Goal: Task Accomplishment & Management: Manage account settings

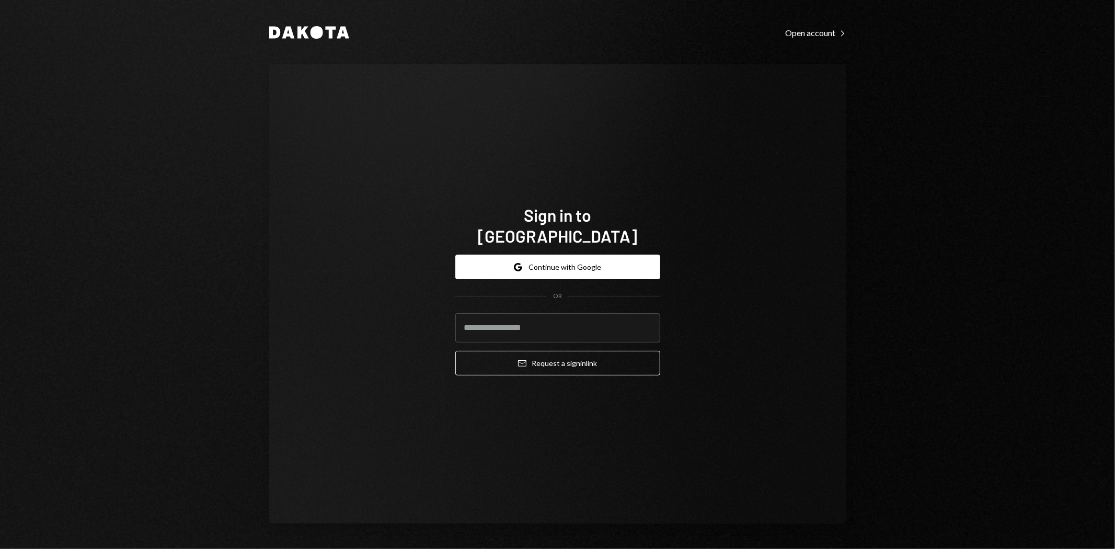
type input "**********"
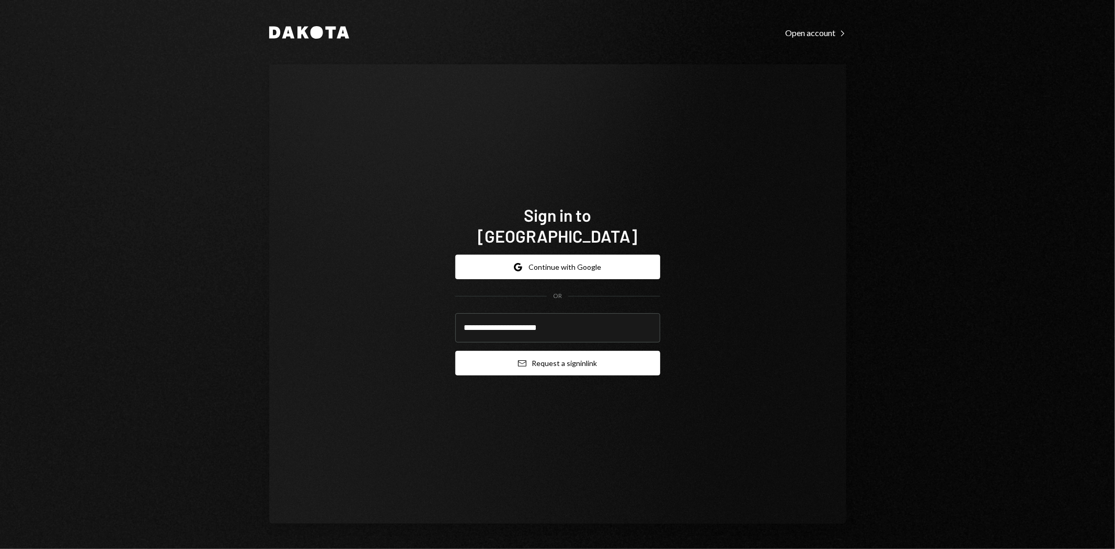
click at [579, 355] on button "Email Request a sign in link" at bounding box center [557, 363] width 205 height 25
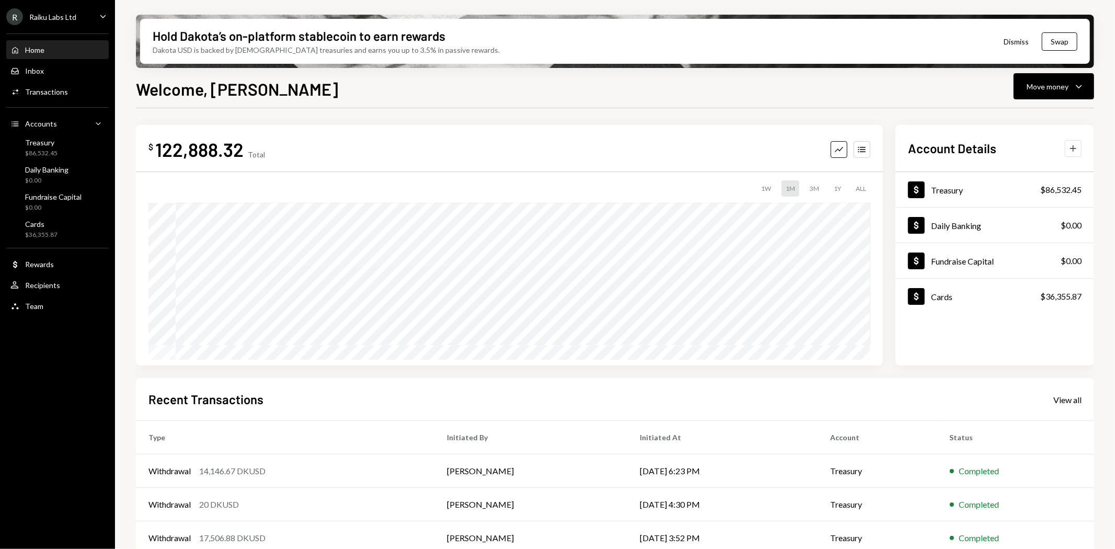
click at [1070, 147] on icon "Plus" at bounding box center [1073, 148] width 10 height 10
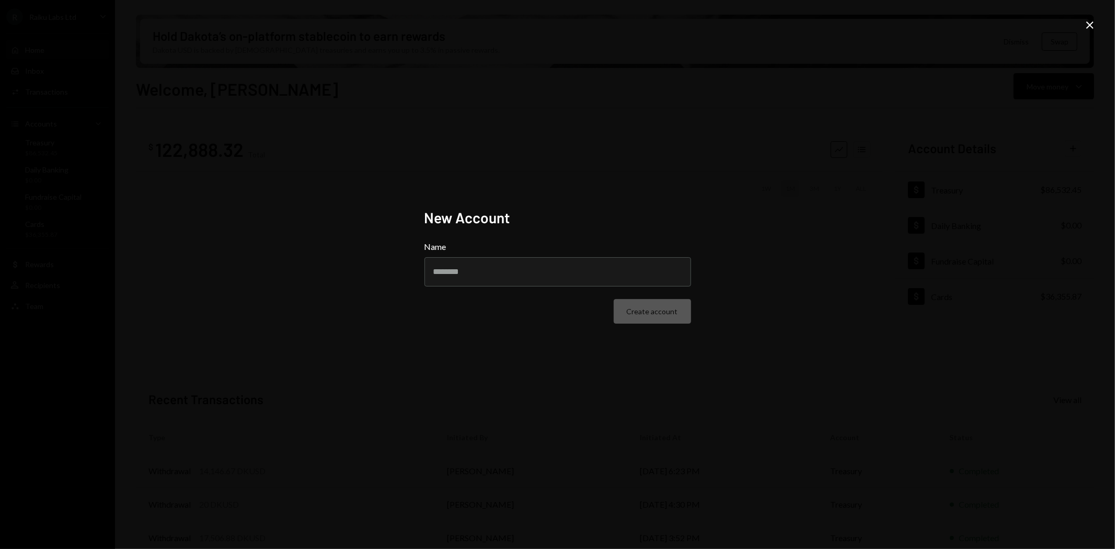
click at [1094, 22] on icon "Close" at bounding box center [1090, 25] width 13 height 13
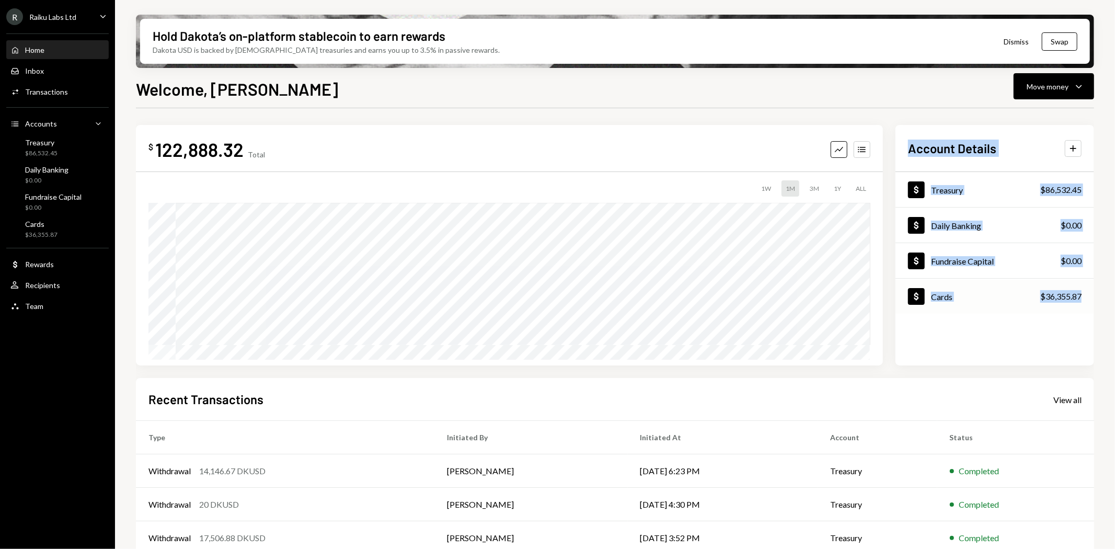
drag, startPoint x: 908, startPoint y: 138, endPoint x: 1091, endPoint y: 301, distance: 244.8
click at [1091, 301] on div "Account Details Plus Dollar Treasury $86,532.45 Dollar Daily Banking $0.00 Doll…" at bounding box center [995, 245] width 199 height 241
copy div "Account Details Plus Dollar Treasury $86,532.45 Dollar Daily Banking $0.00 Doll…"
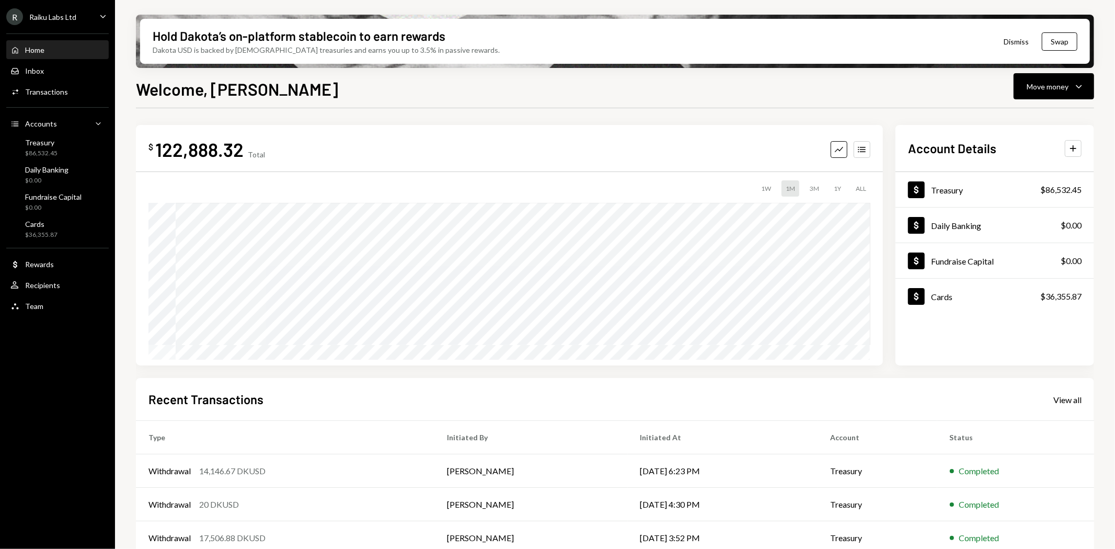
click at [87, 15] on div "R Raiku Labs Ltd Caret Down" at bounding box center [57, 16] width 115 height 17
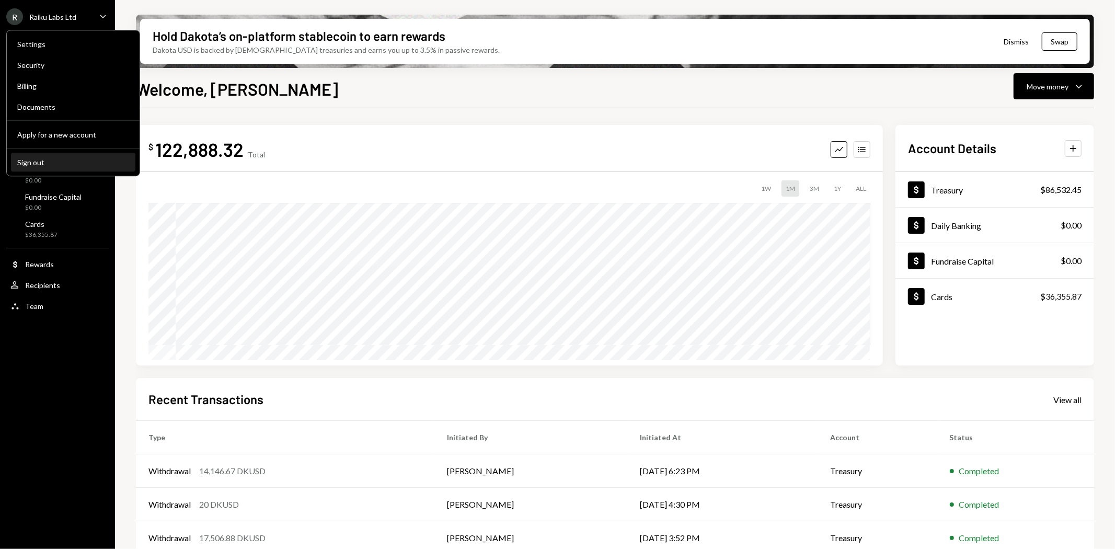
click at [35, 163] on div "Sign out" at bounding box center [73, 162] width 112 height 9
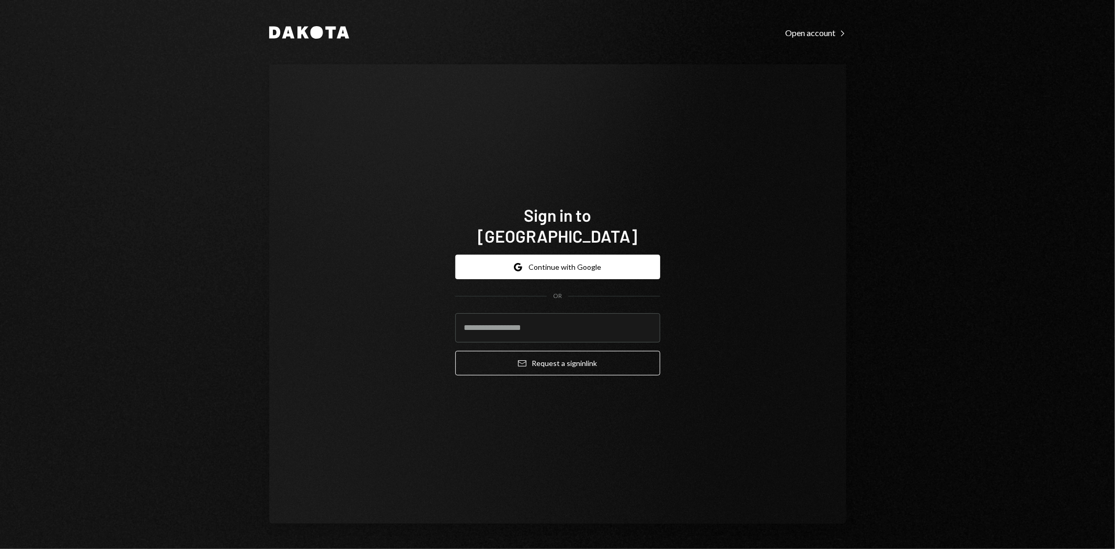
type input "**********"
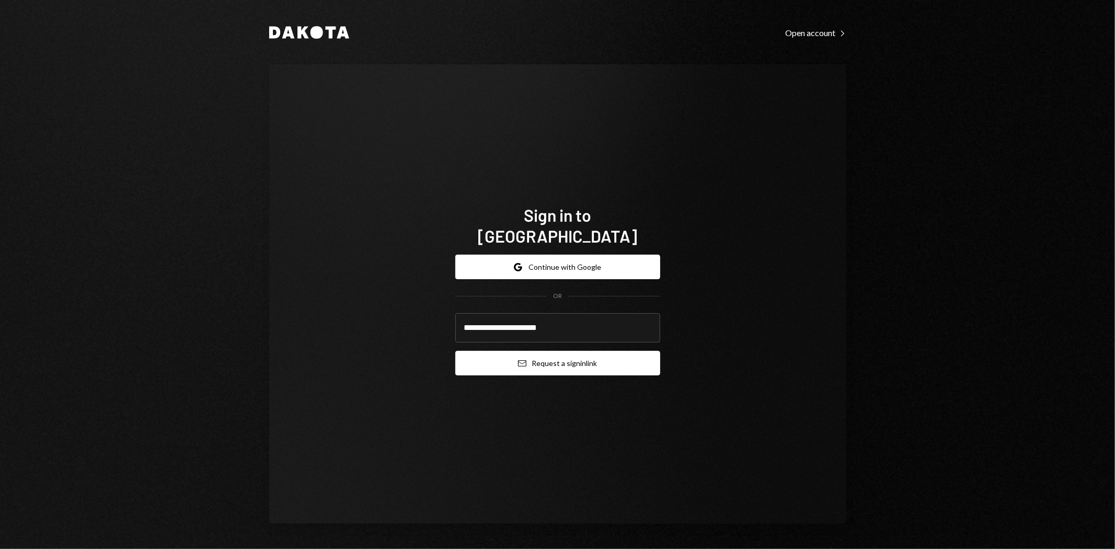
click at [612, 351] on button "Email Request a sign in link" at bounding box center [557, 363] width 205 height 25
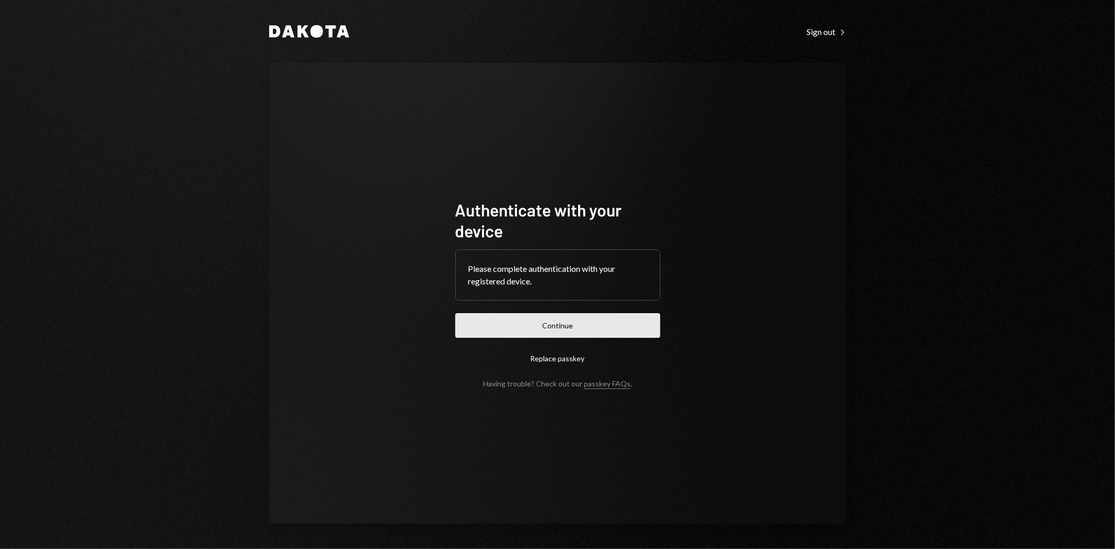
click at [618, 323] on button "Continue" at bounding box center [557, 325] width 205 height 25
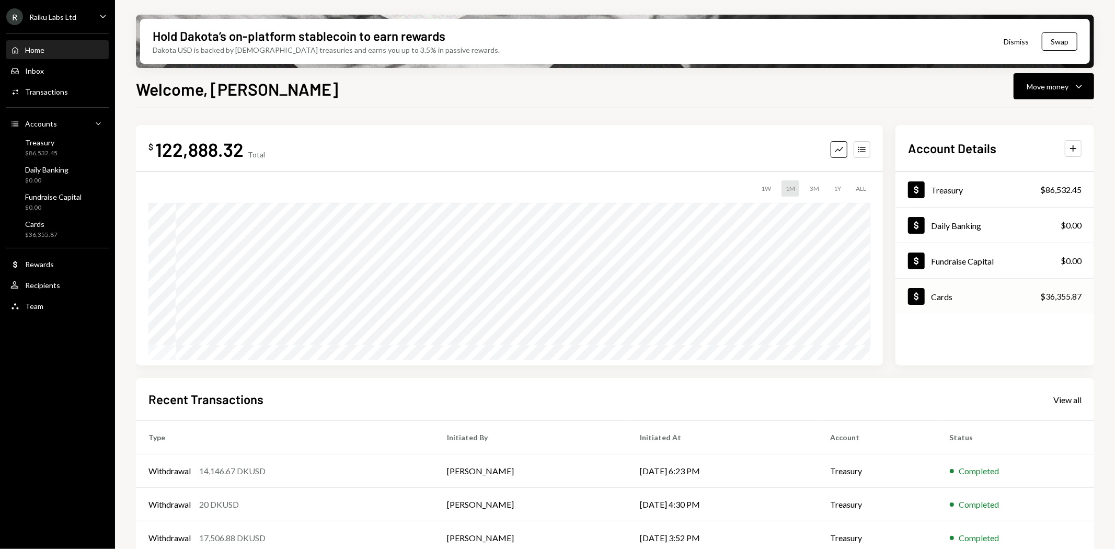
click at [1048, 298] on div "$36,355.87" at bounding box center [1061, 296] width 41 height 13
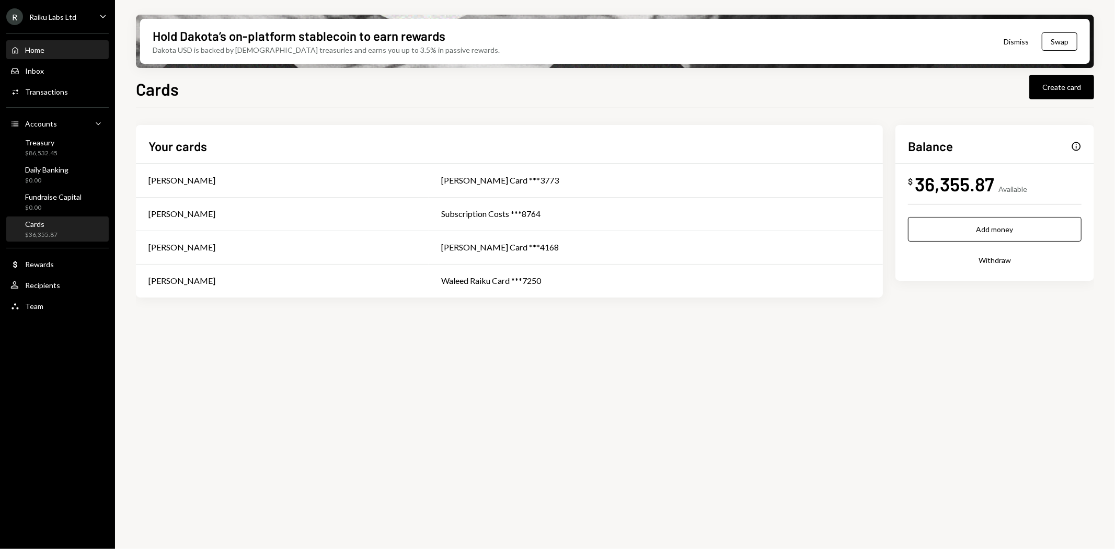
click at [45, 49] on div "Home Home" at bounding box center [57, 49] width 94 height 9
